Goal: Information Seeking & Learning: Learn about a topic

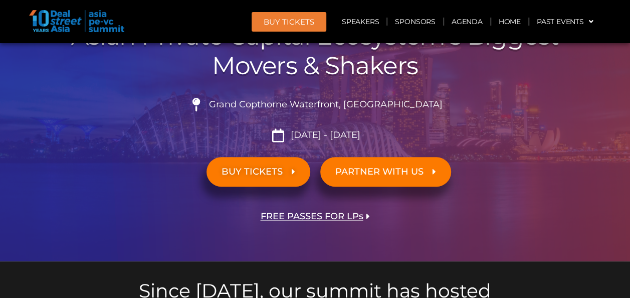
scroll to position [201, 0]
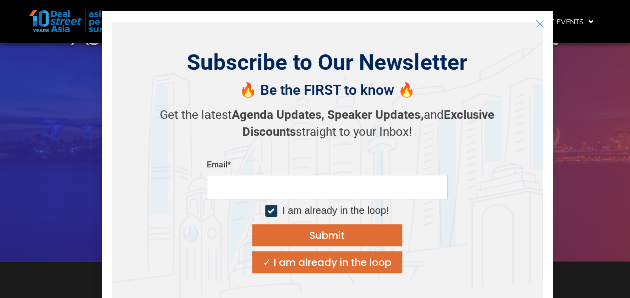
click at [534, 27] on button "Close" at bounding box center [540, 24] width 16 height 16
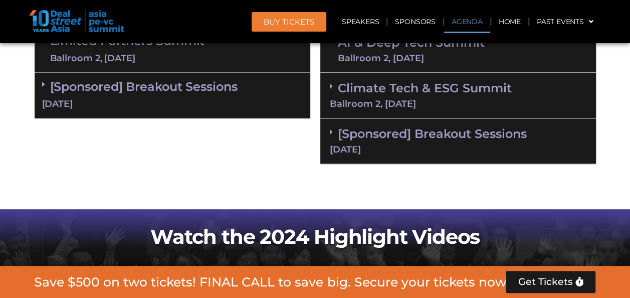
scroll to position [655, 0]
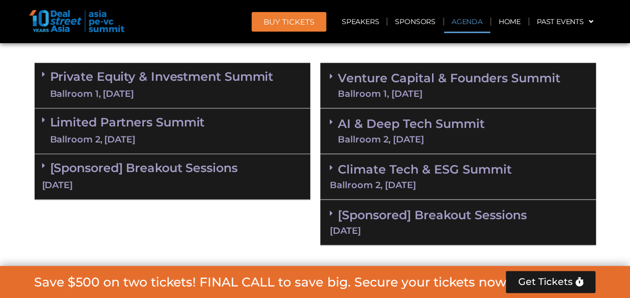
click at [170, 75] on link "Private Equity & Investment Summit Ballroom 1, [DATE]" at bounding box center [162, 85] width 224 height 30
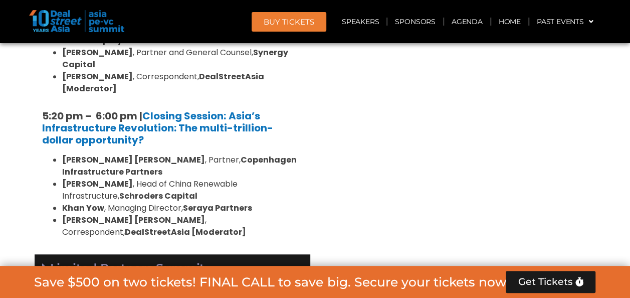
scroll to position [2120, 0]
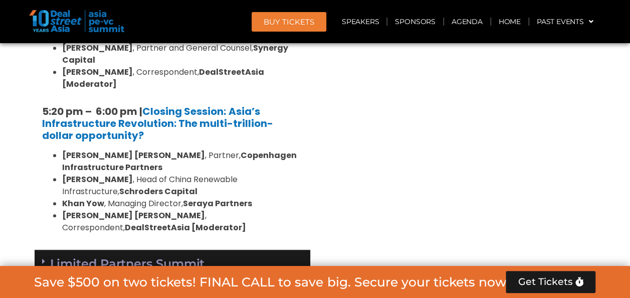
click at [171, 257] on link "Limited Partners [GEOGRAPHIC_DATA] 2, [DATE]" at bounding box center [127, 272] width 155 height 30
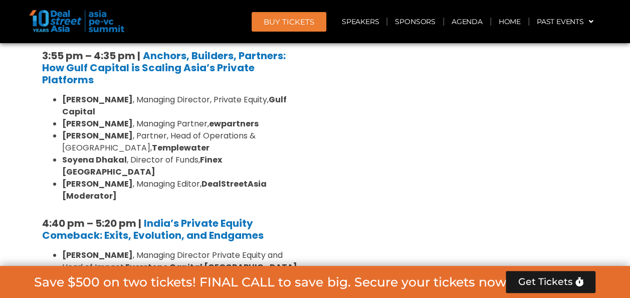
scroll to position [1785, 0]
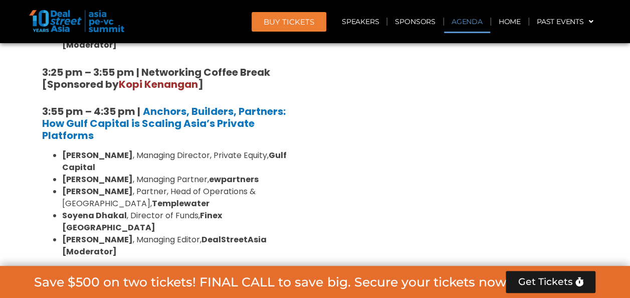
click at [467, 23] on link "Agenda" at bounding box center [467, 21] width 46 height 23
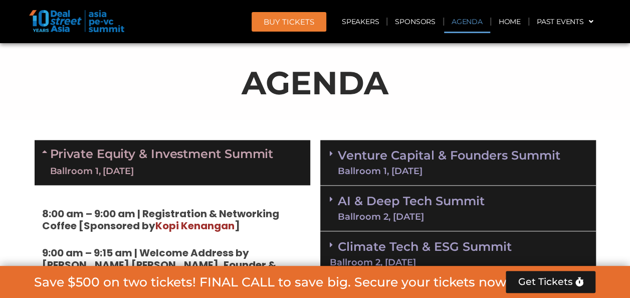
scroll to position [595, 0]
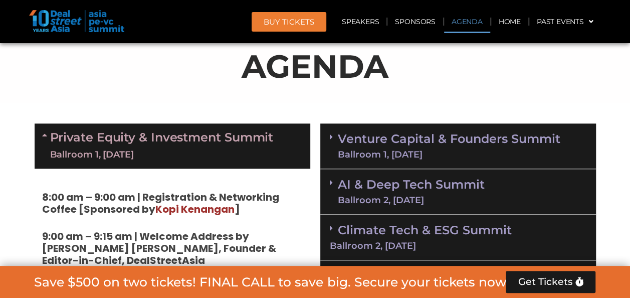
click at [209, 155] on div "Ballroom 1, [DATE]" at bounding box center [162, 154] width 224 height 13
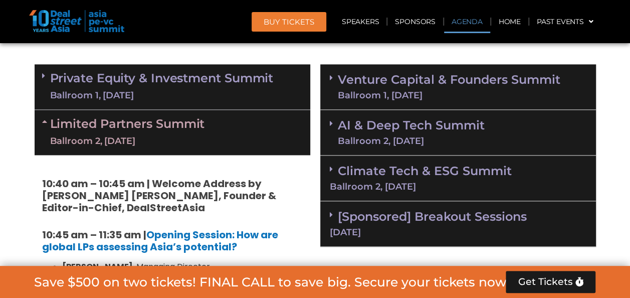
scroll to position [652, 0]
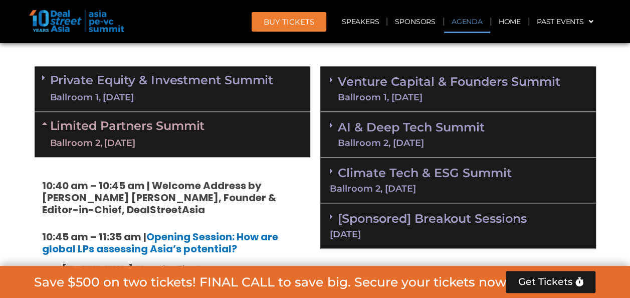
click at [402, 95] on div "Ballroom 1, [DATE]" at bounding box center [449, 97] width 223 height 9
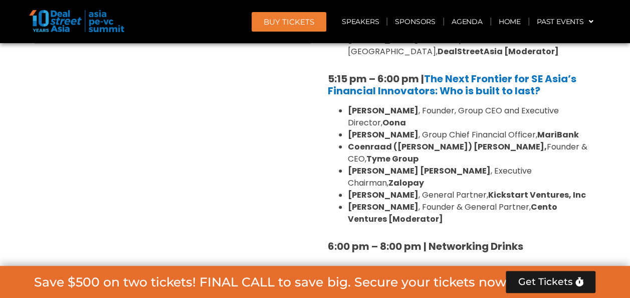
scroll to position [1983, 0]
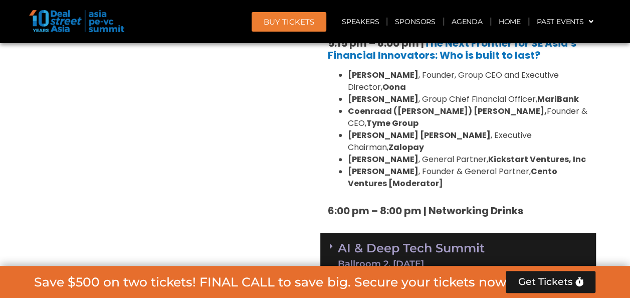
click at [495, 233] on div "AI & Deep Tech Summit Ballroom 2, [DATE]" at bounding box center [458, 256] width 276 height 46
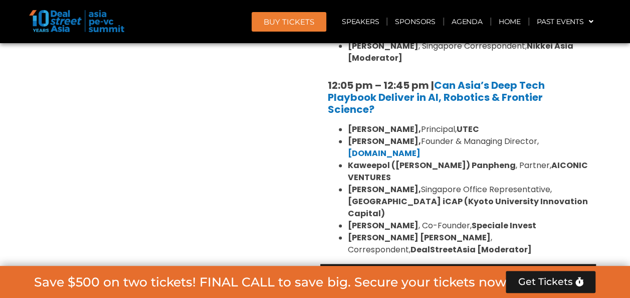
scroll to position [2527, 0]
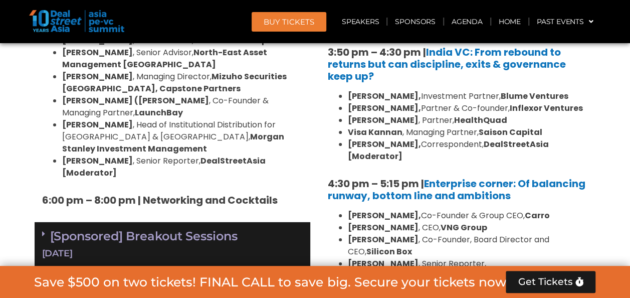
scroll to position [1714, 0]
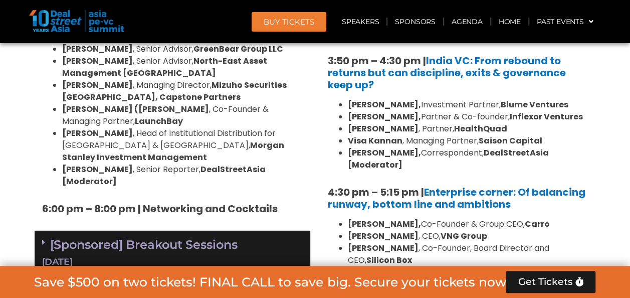
click at [264, 231] on div "[Sponsored] Breakout Sessions [DATE]" at bounding box center [173, 254] width 276 height 46
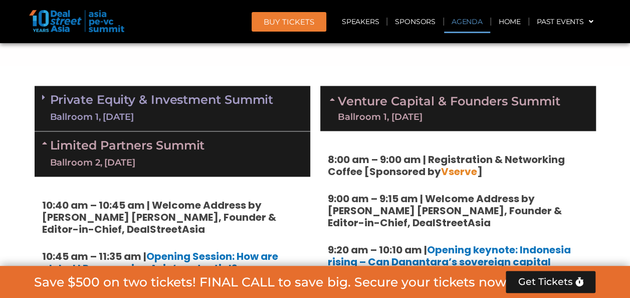
scroll to position [628, 0]
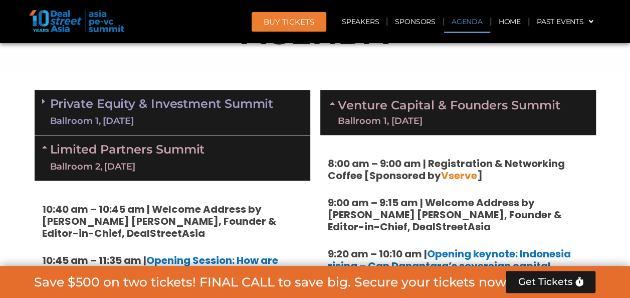
click at [151, 97] on link "Private Equity & Investment Summit Ballroom 1, [DATE]" at bounding box center [162, 112] width 224 height 30
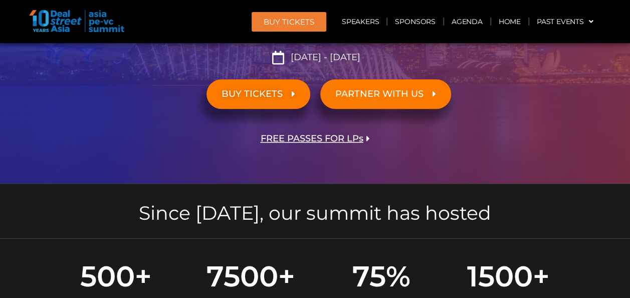
scroll to position [0, 0]
